Goal: Contribute content

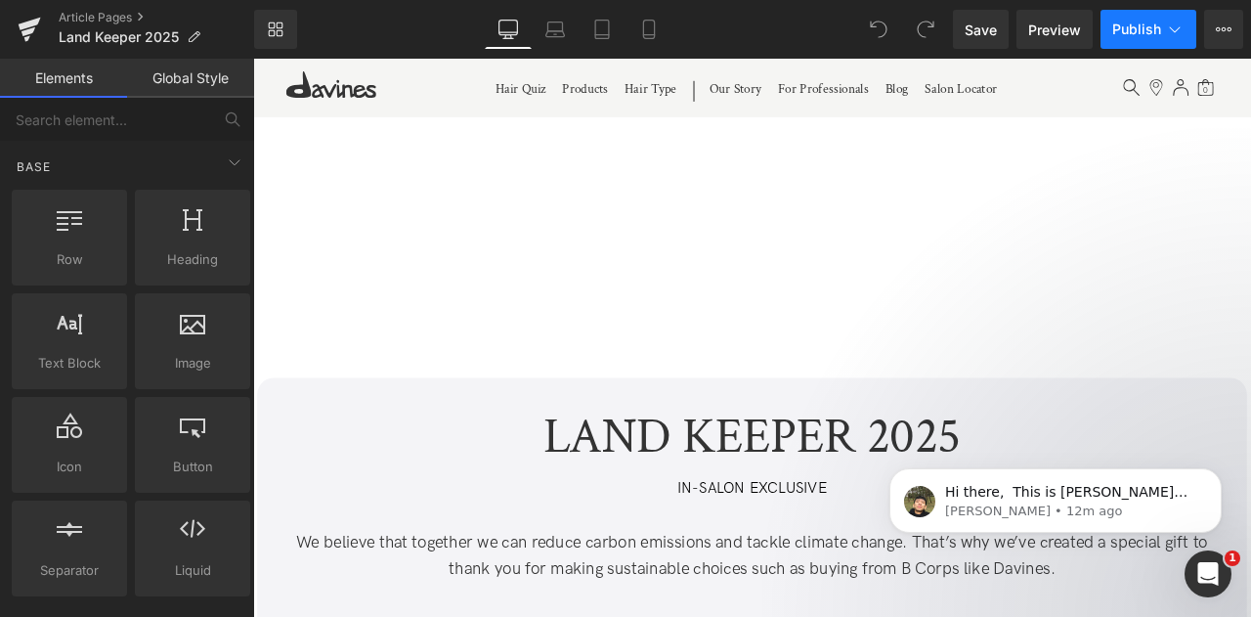
click at [1178, 30] on icon at bounding box center [1175, 30] width 20 height 20
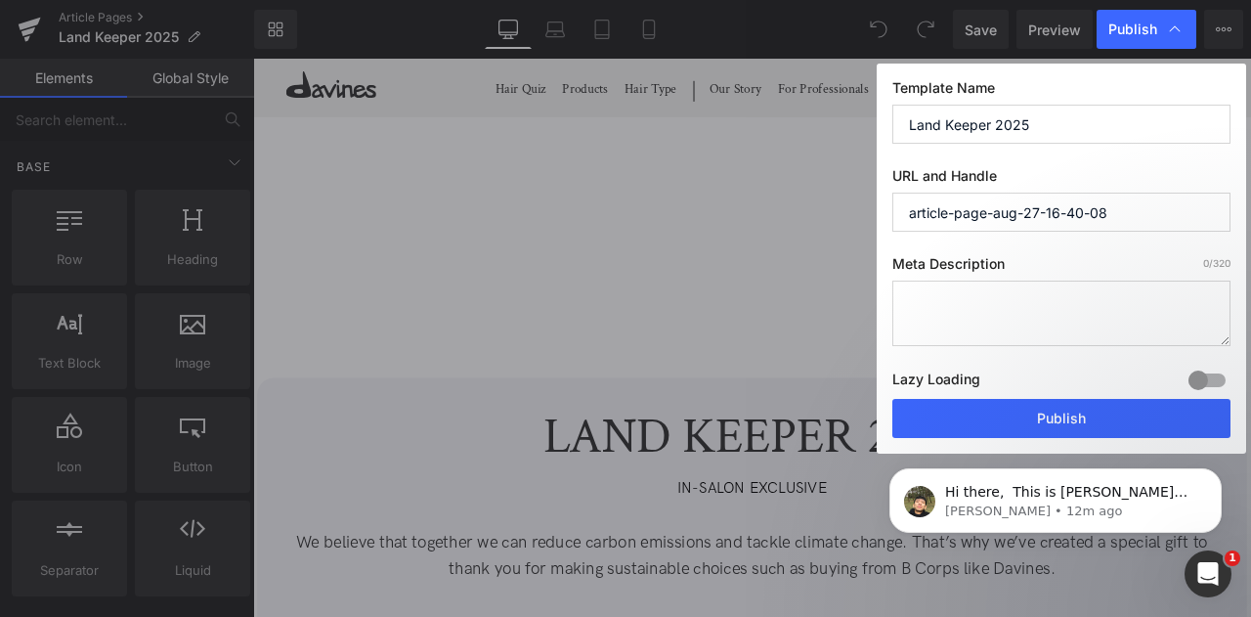
click at [1134, 214] on input "article-page-aug-27-16-40-08" at bounding box center [1061, 212] width 338 height 39
paste input "land-keeper-2025"
type input "land-keeper-2025"
click at [978, 303] on textarea at bounding box center [1061, 313] width 338 height 65
paste textarea "Discover Davines Revitalizing Hair and Pillow Mist with Land Keeper red clover,…"
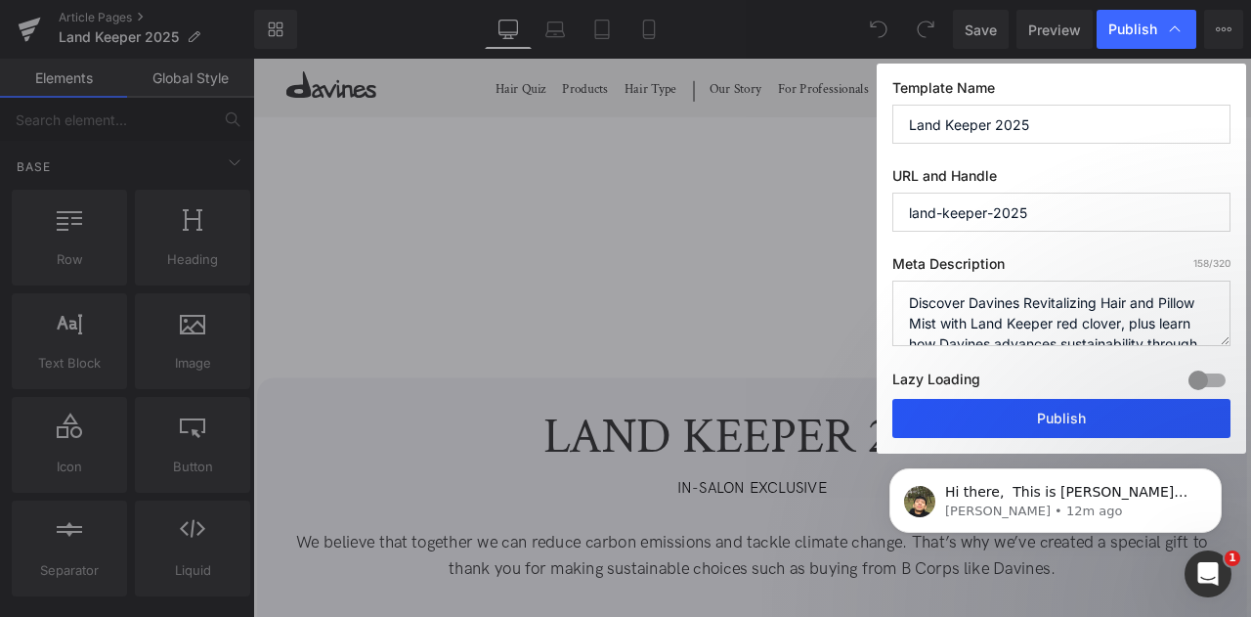
type textarea "Discover Davines Revitalizing Hair and Pillow Mist with Land Keeper red clover,…"
click at [1021, 412] on button "Publish" at bounding box center [1061, 418] width 338 height 39
